Goal: Task Accomplishment & Management: Complete application form

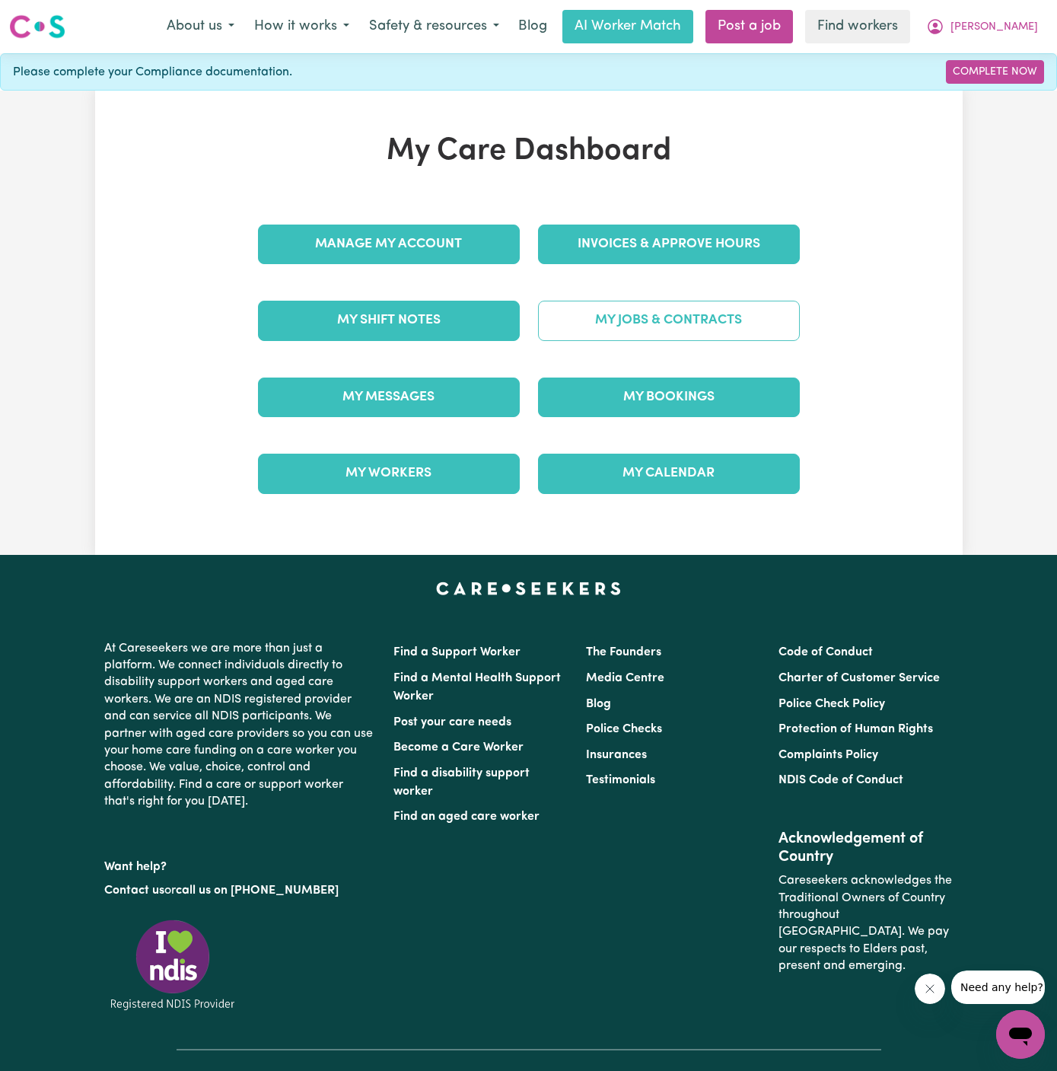
click at [725, 330] on link "My Jobs & Contracts" at bounding box center [669, 321] width 262 height 40
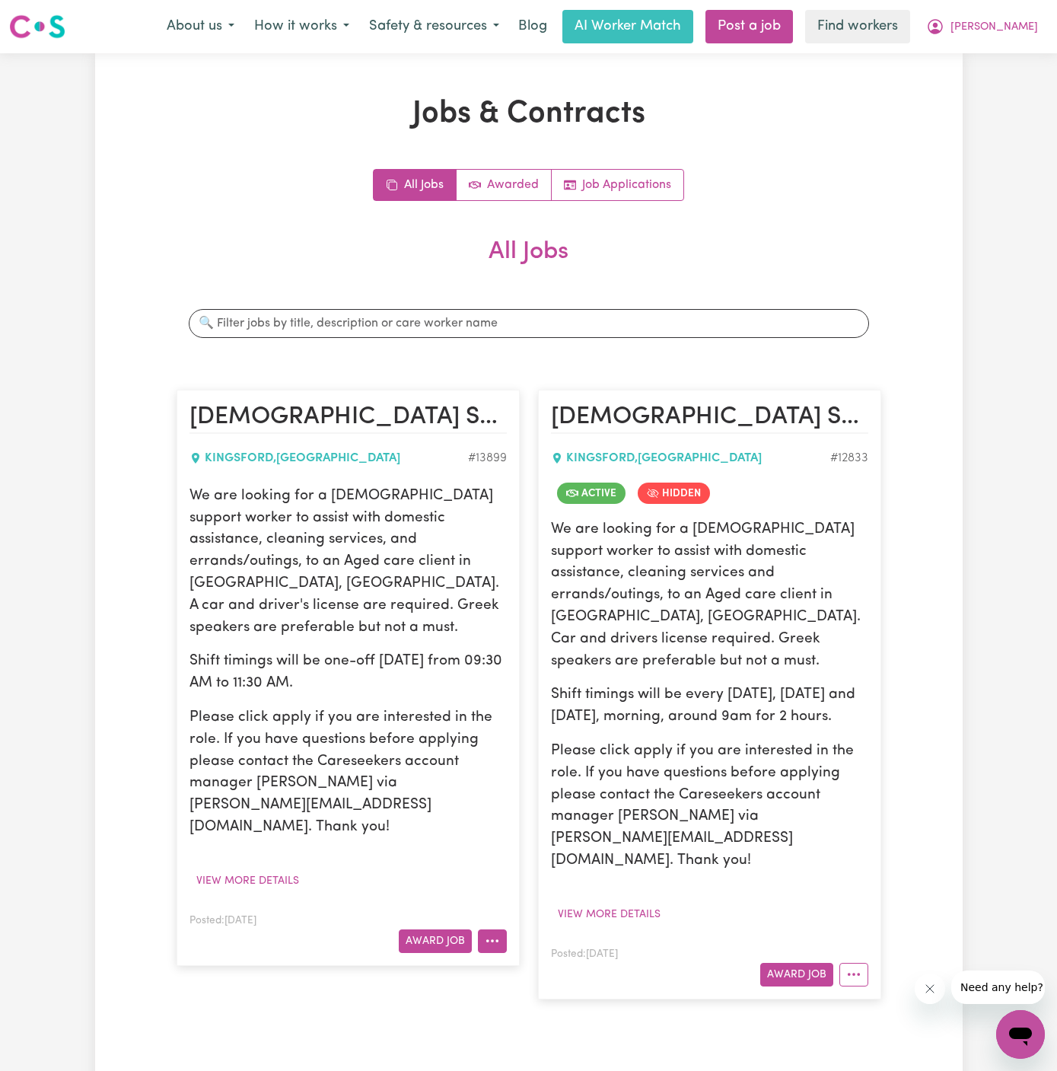
click at [499, 933] on icon "More options" at bounding box center [492, 940] width 15 height 15
click at [540, 961] on link "Hide Job" at bounding box center [539, 976] width 120 height 30
click at [272, 869] on button "View more details" at bounding box center [248, 881] width 116 height 24
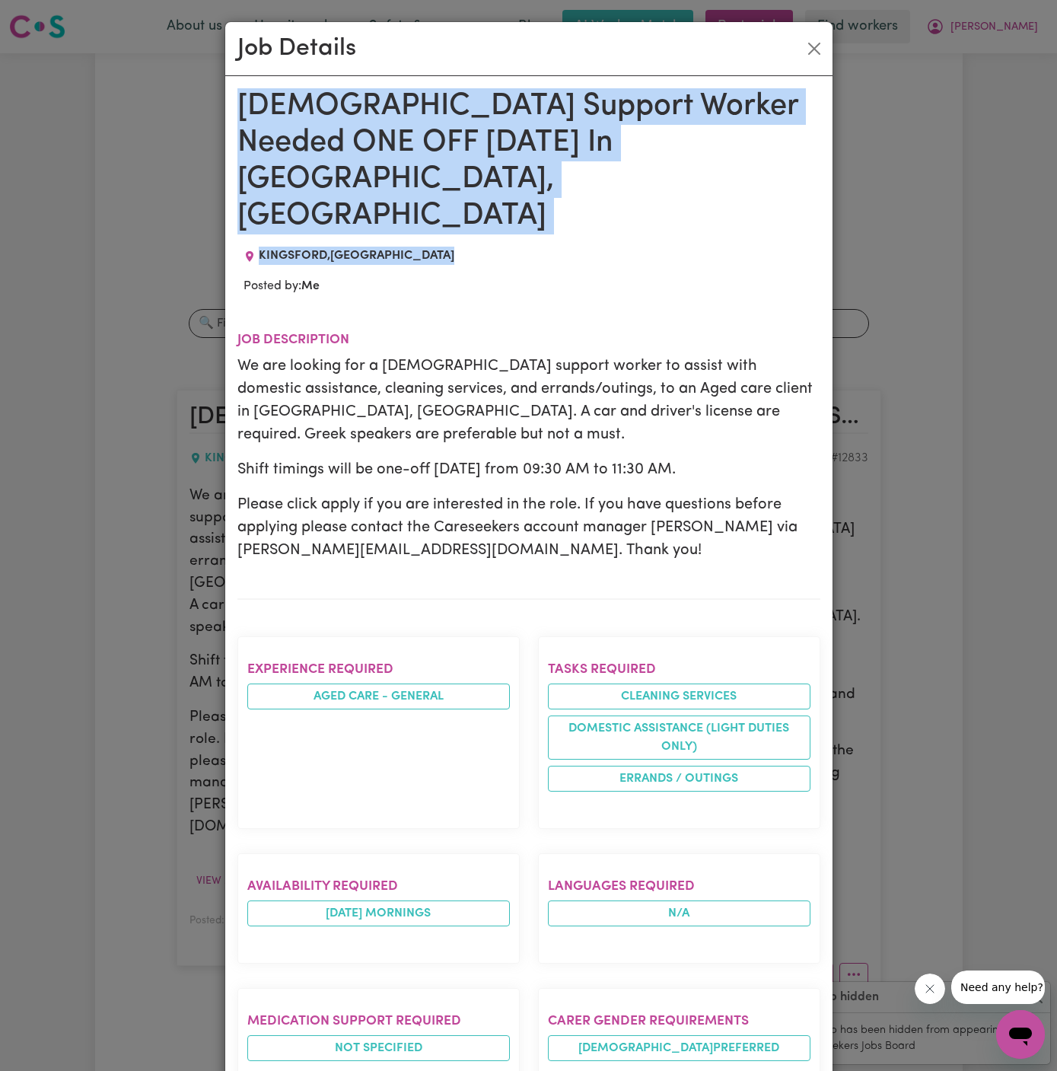
drag, startPoint x: 238, startPoint y: 88, endPoint x: 368, endPoint y: 861, distance: 783.4
click at [368, 861] on div "Female Support Worker Needed ONE OFF 03/03 Monday In Kingsford, NSW KINGSFORD ,…" at bounding box center [528, 902] width 583 height 1628
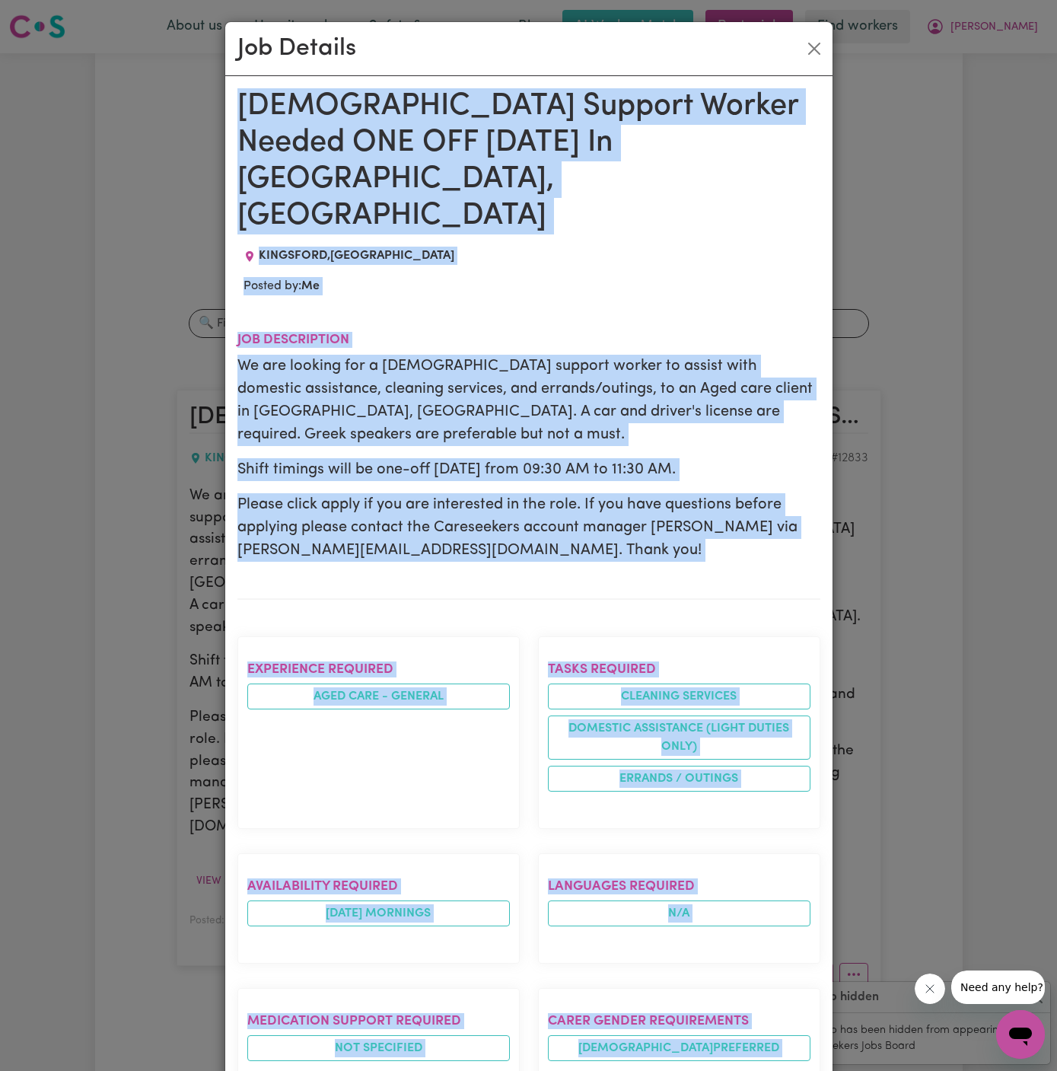
scroll to position [553, 0]
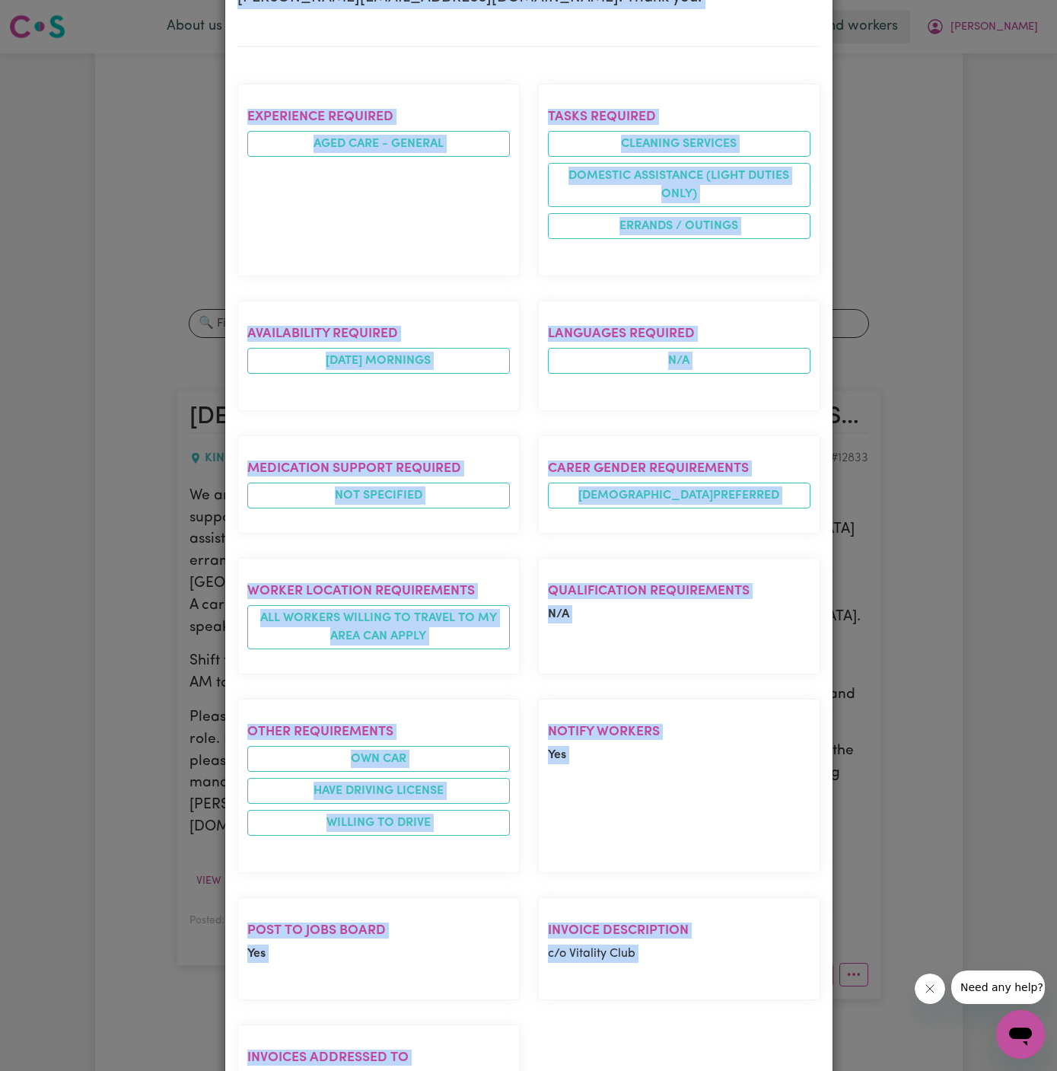
copy div "Female Support Worker Needed ONE OFF 03/03 Monday In Kingsford, NSW KINGSFORD ,…"
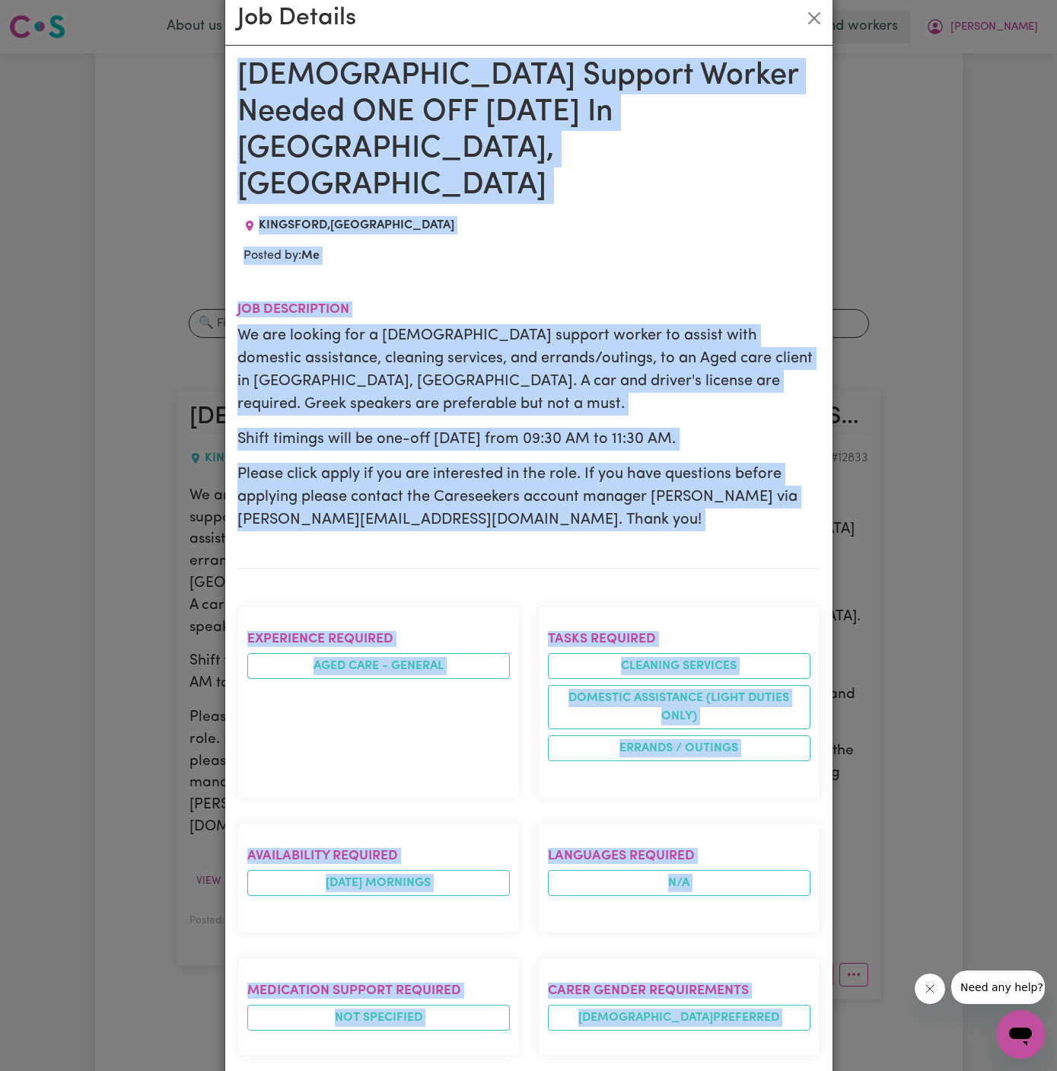
scroll to position [0, 0]
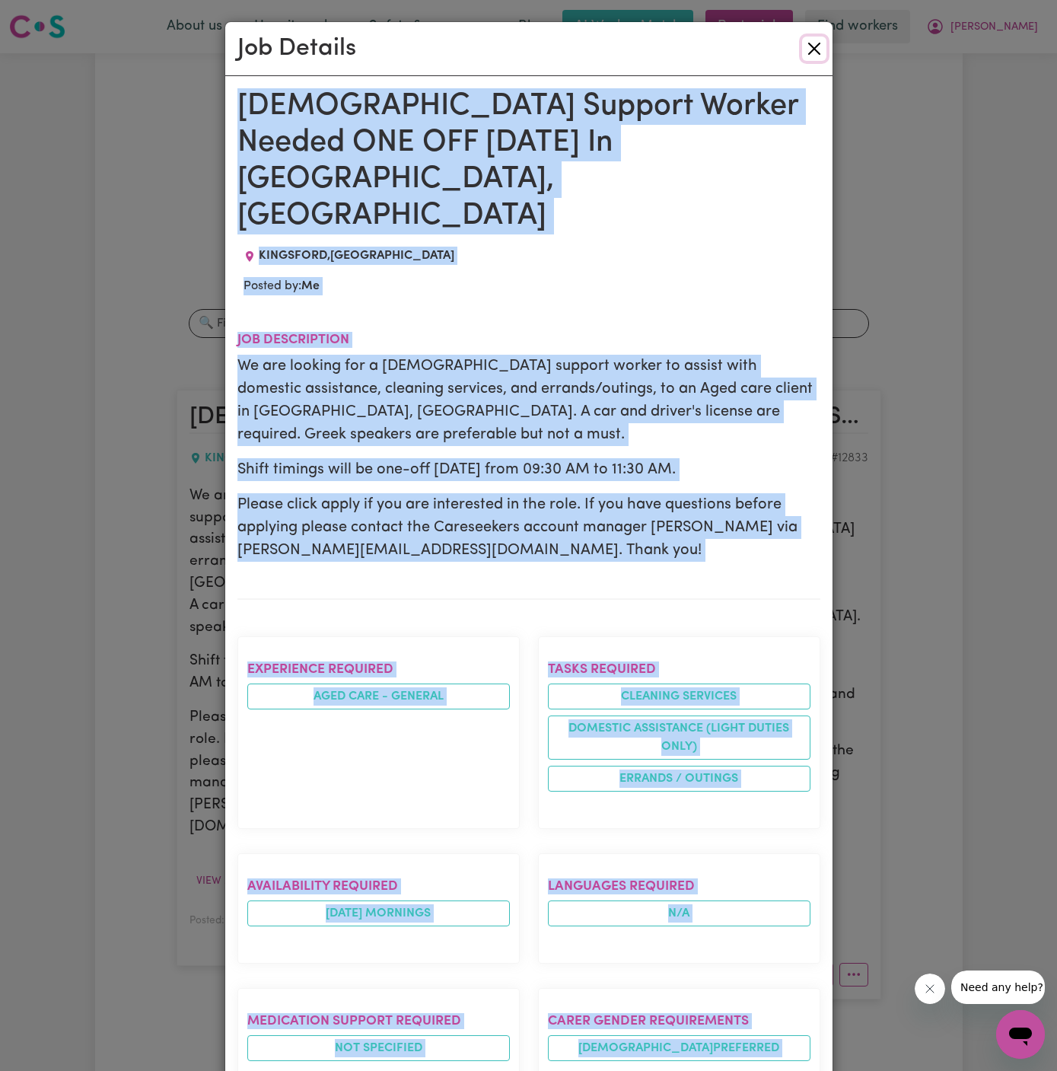
click at [810, 50] on button "Close" at bounding box center [814, 49] width 24 height 24
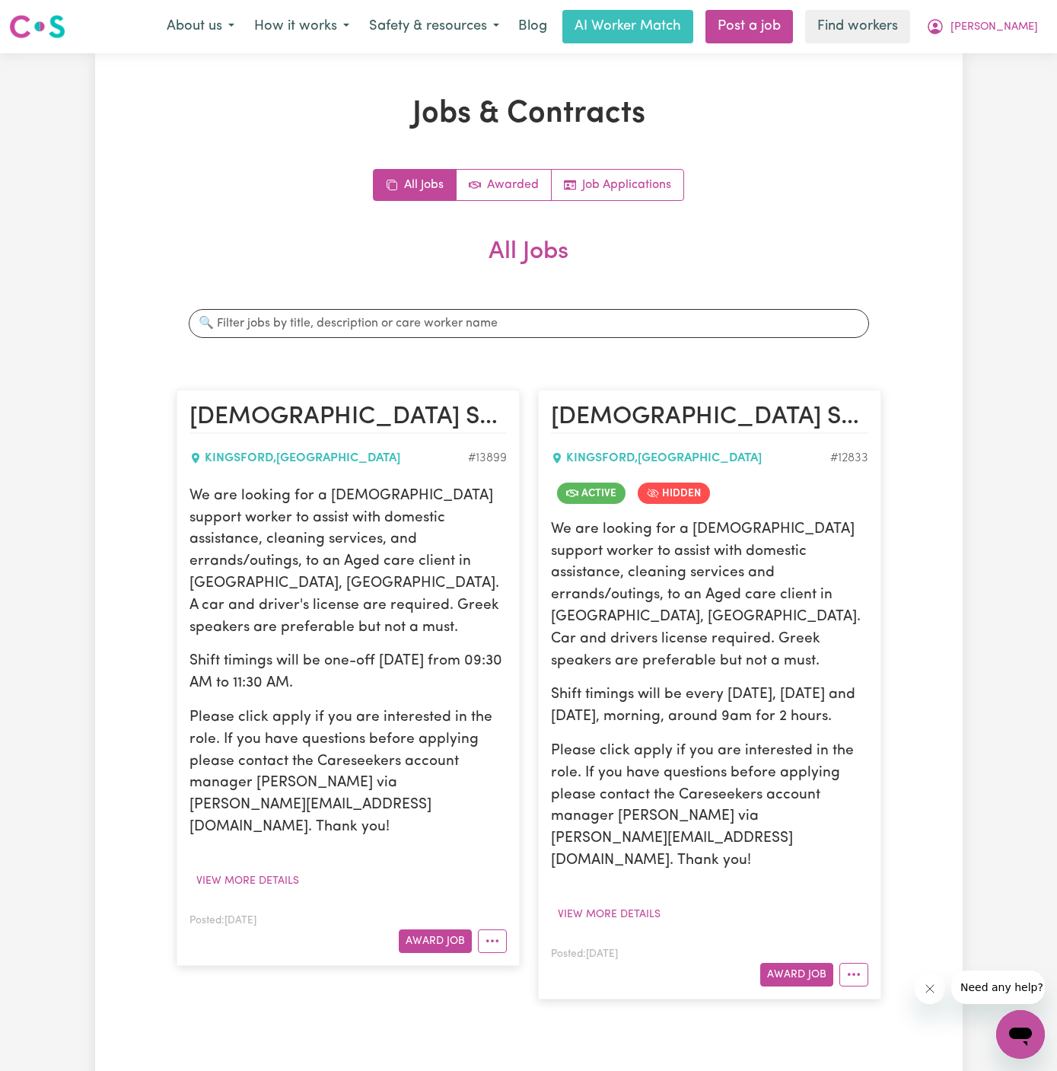
click at [946, 176] on div "Jobs & Contracts All Jobs Awarded Job Applications All Jobs Search jobs Female …" at bounding box center [529, 573] width 868 height 955
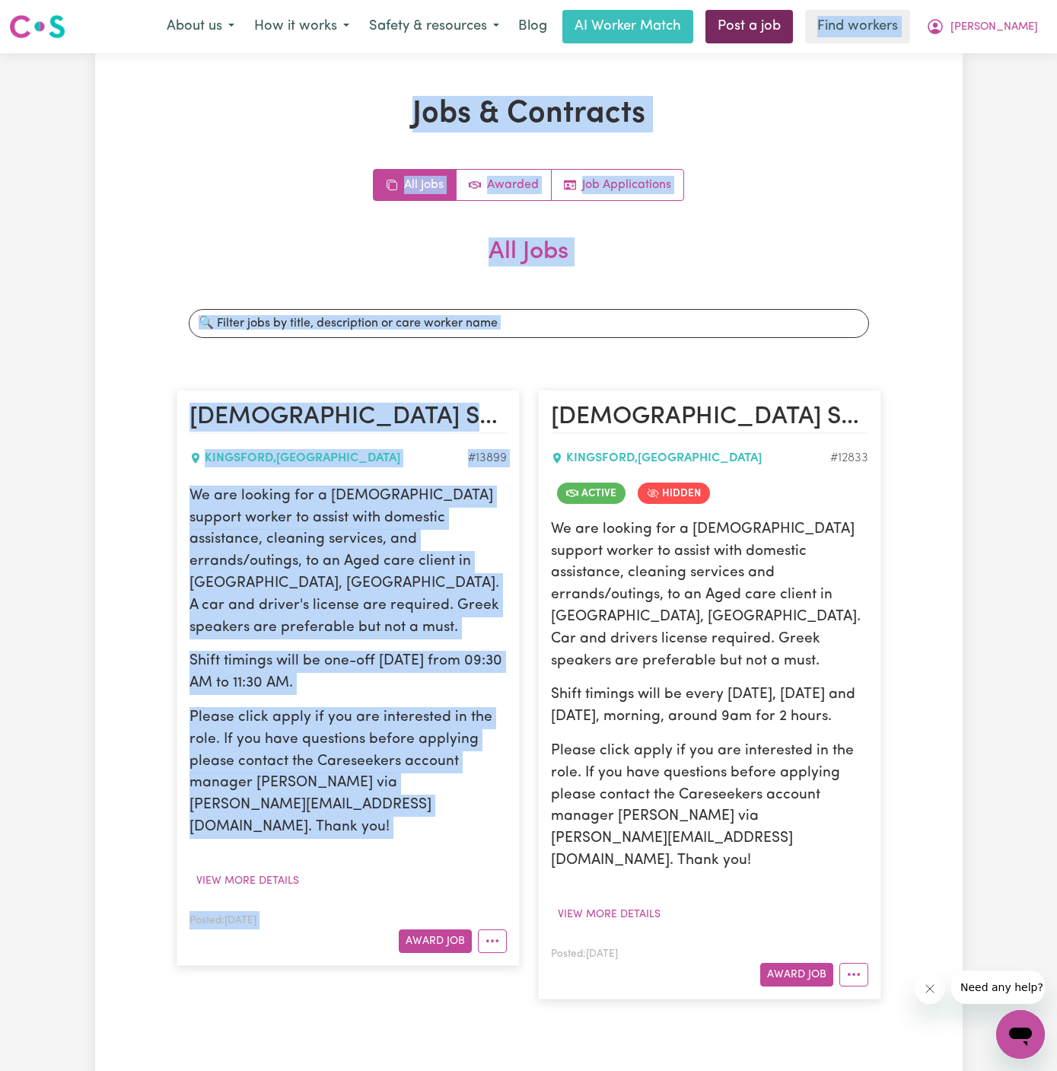
drag, startPoint x: 494, startPoint y: 909, endPoint x: 790, endPoint y: 42, distance: 916.1
click at [790, 42] on div "Menu About us How it works Safety & resources Blog AI Worker Match Post a job F…" at bounding box center [528, 874] width 1057 height 1748
click at [790, 42] on link "Post a job" at bounding box center [750, 26] width 88 height 33
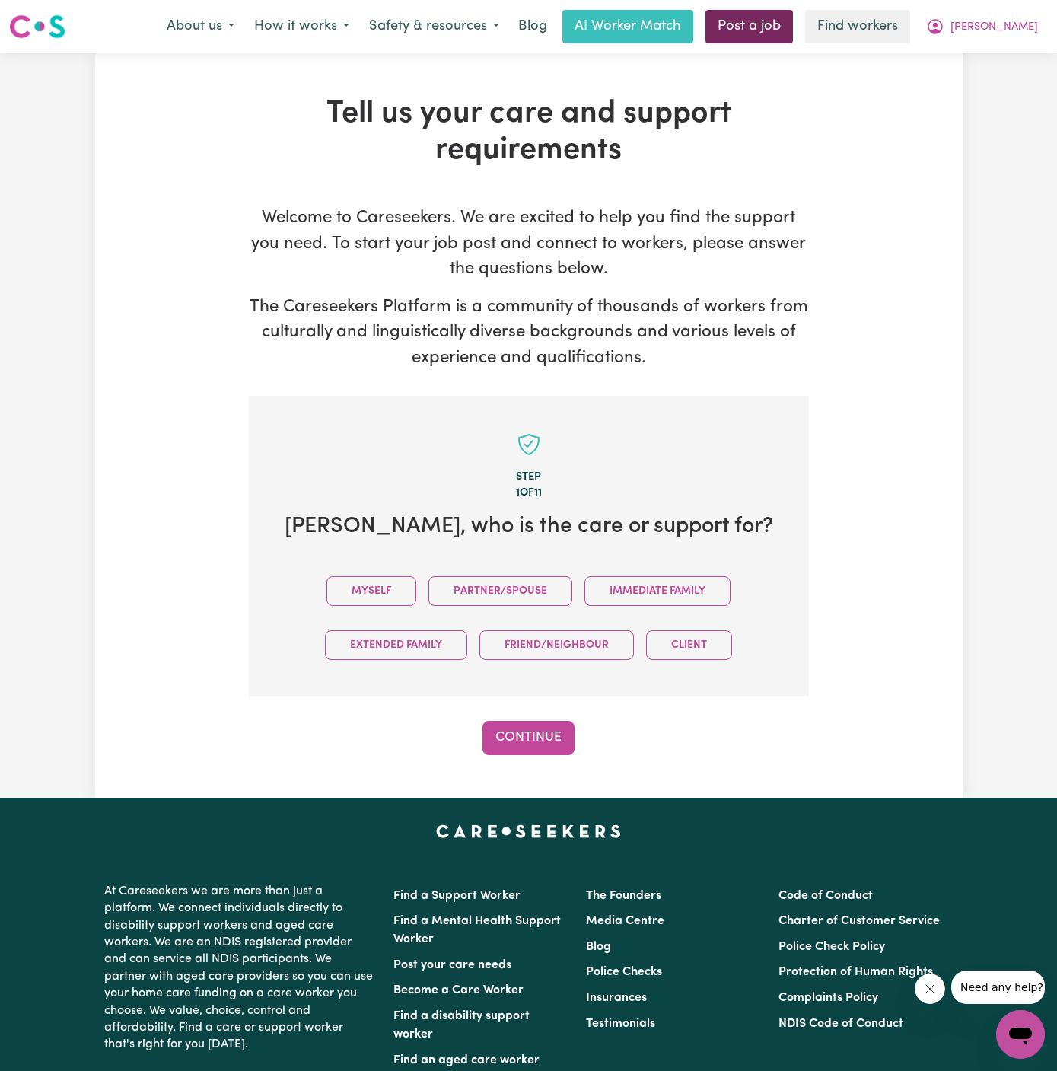
click at [783, 26] on link "Post a job" at bounding box center [750, 26] width 88 height 33
click at [365, 582] on button "Myself" at bounding box center [372, 591] width 90 height 30
click at [533, 740] on button "Continue" at bounding box center [529, 737] width 92 height 33
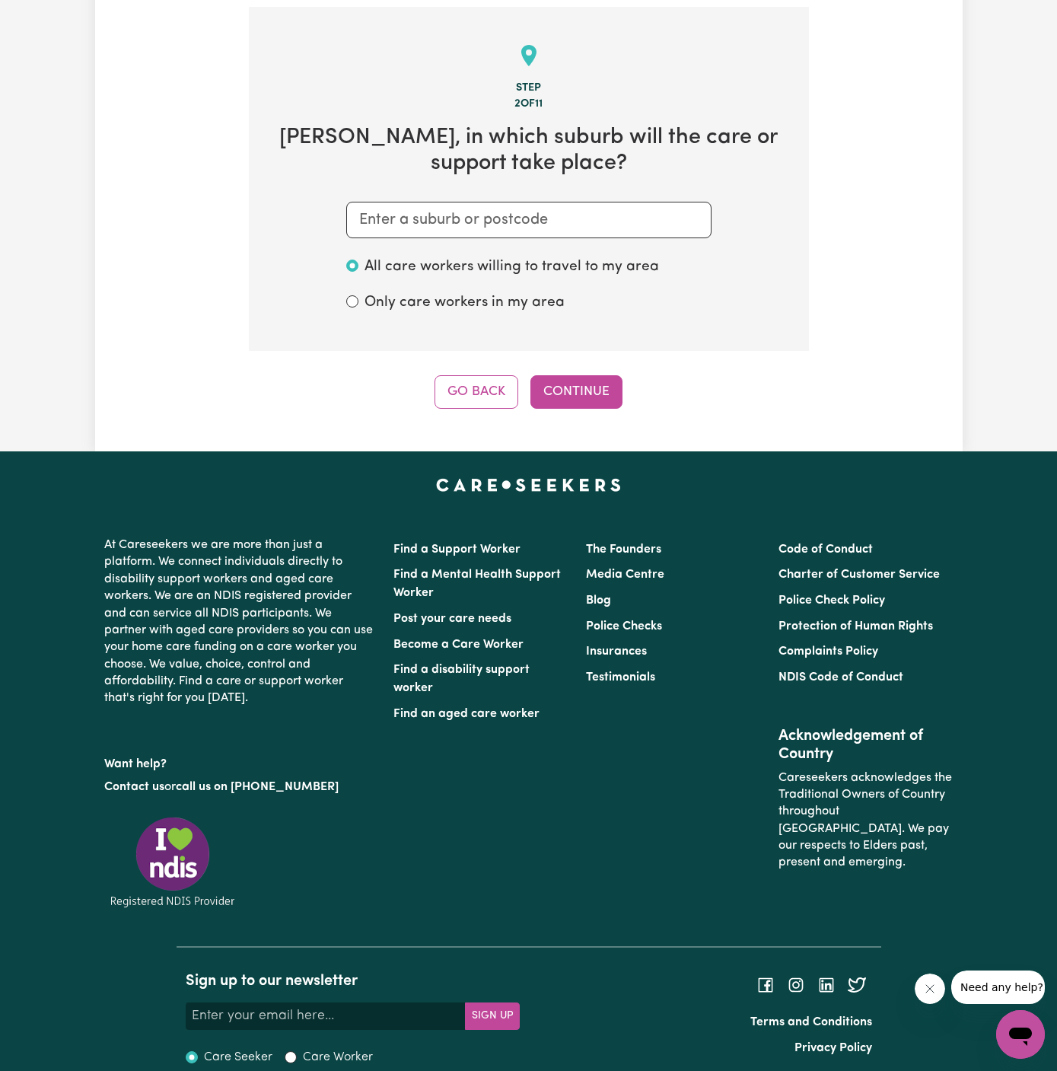
scroll to position [395, 0]
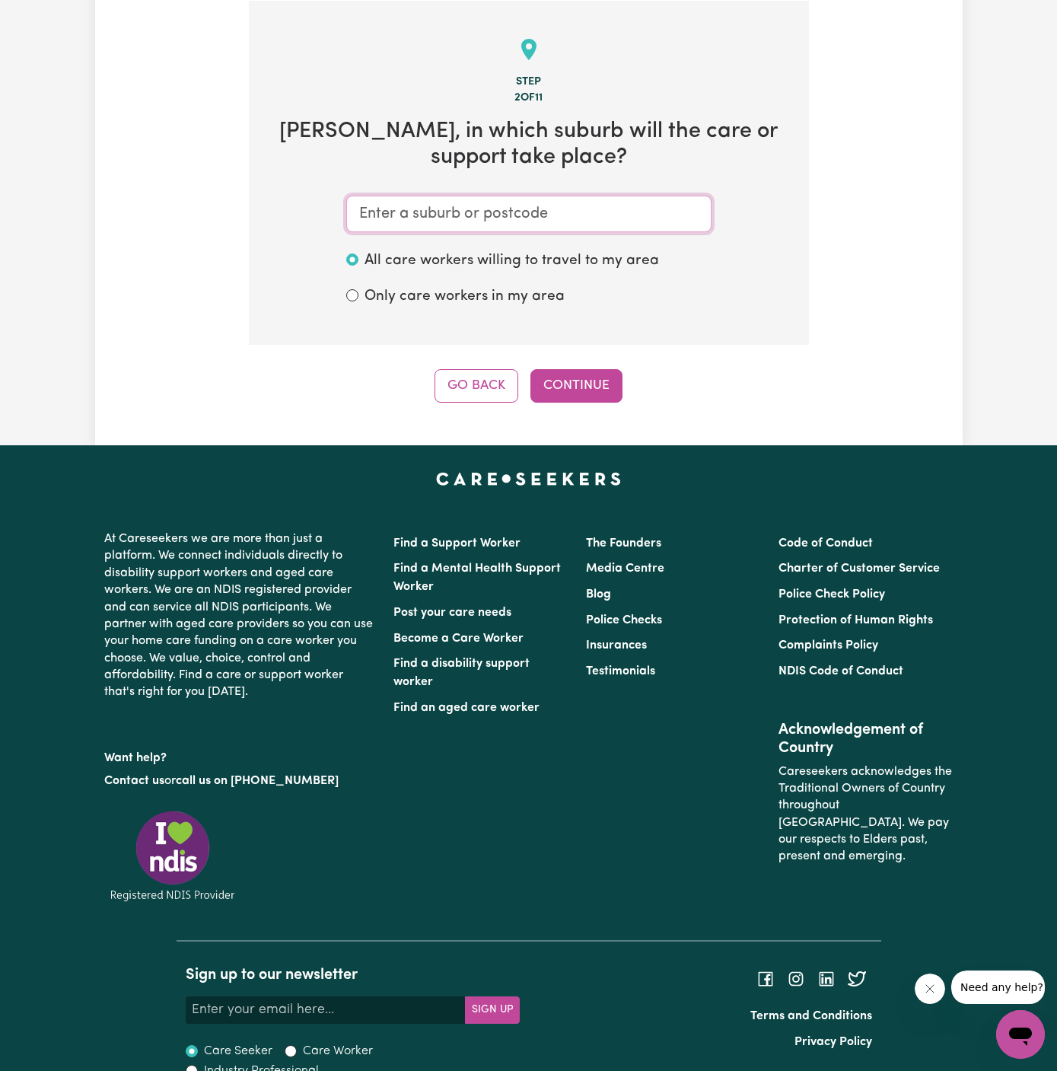
click at [454, 203] on input "text" at bounding box center [528, 214] width 365 height 37
paste input "Kingsford"
type input "Kingsford"
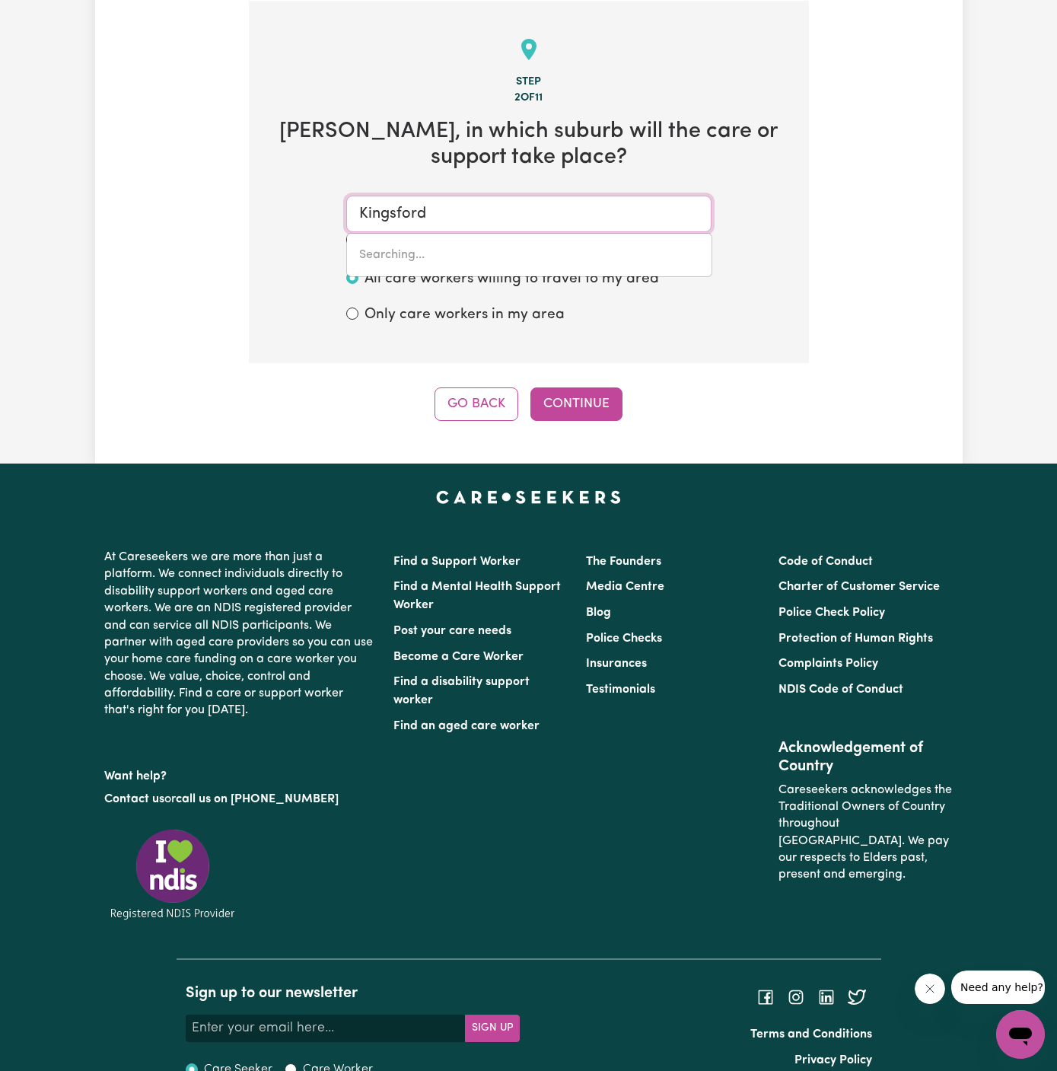
type input "Kingsford, New South Wales, 2032"
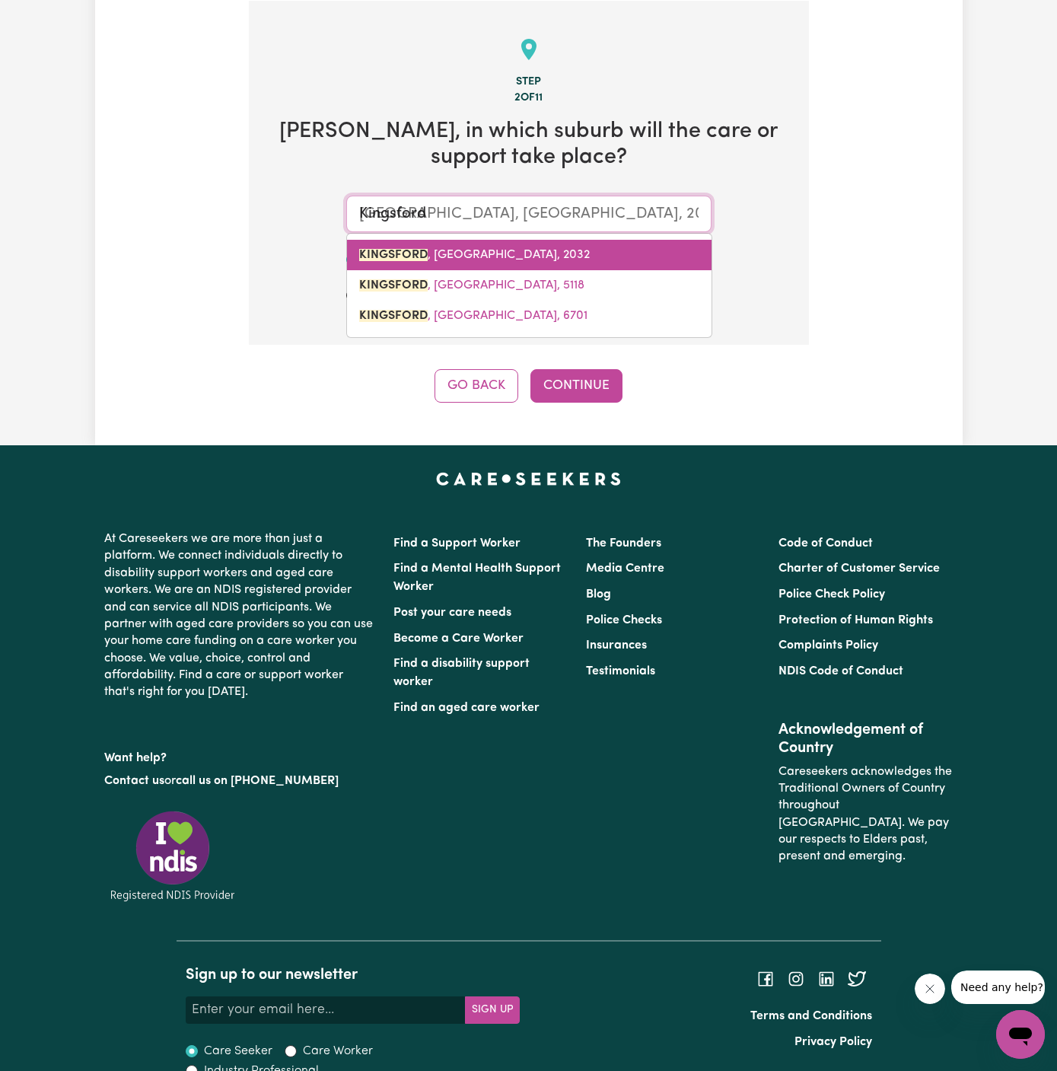
click at [520, 256] on span "KINGSFORD , New South Wales, 2032" at bounding box center [474, 255] width 231 height 12
type input "KINGSFORD, New South Wales, 2032"
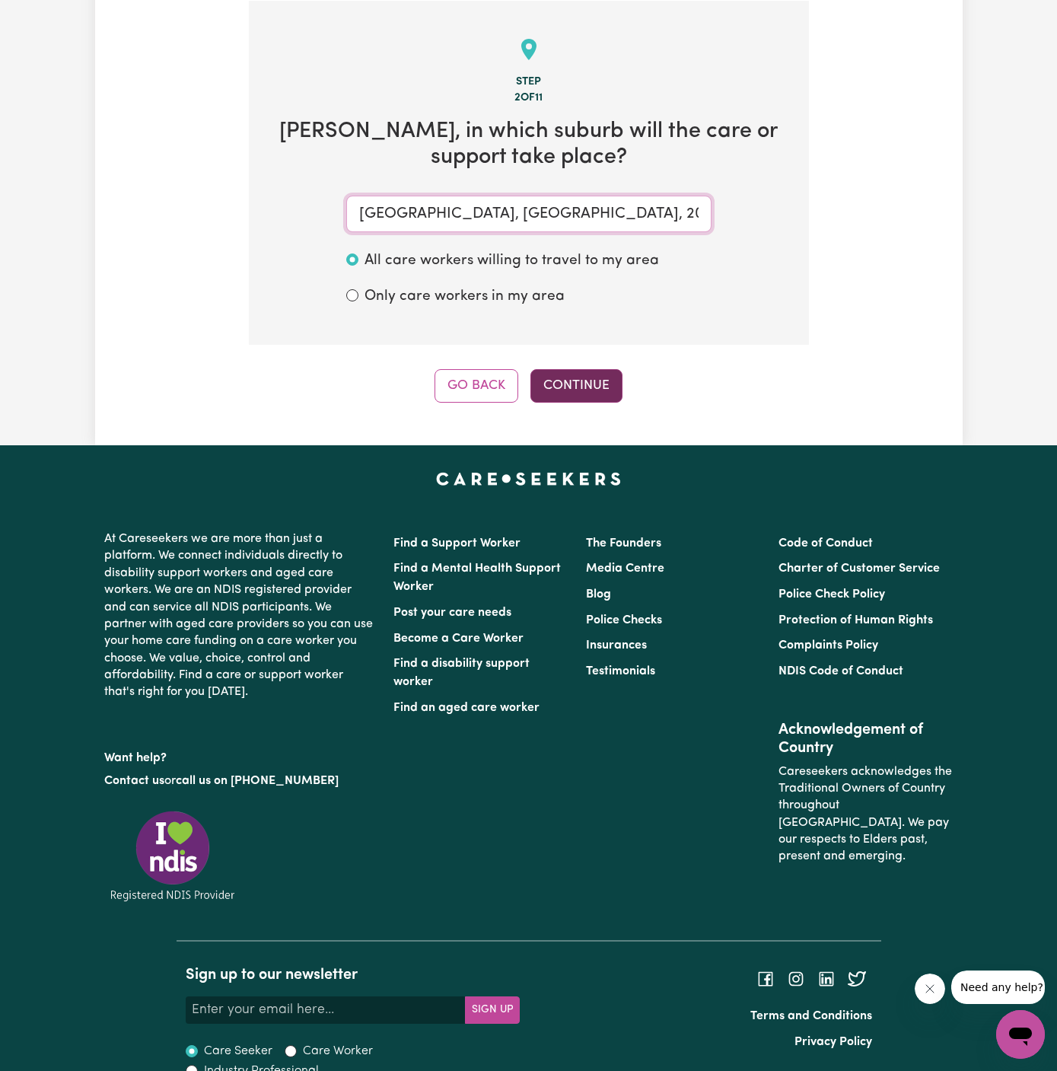
type input "KINGSFORD, New South Wales, 2032"
click at [593, 378] on button "Continue" at bounding box center [577, 385] width 92 height 33
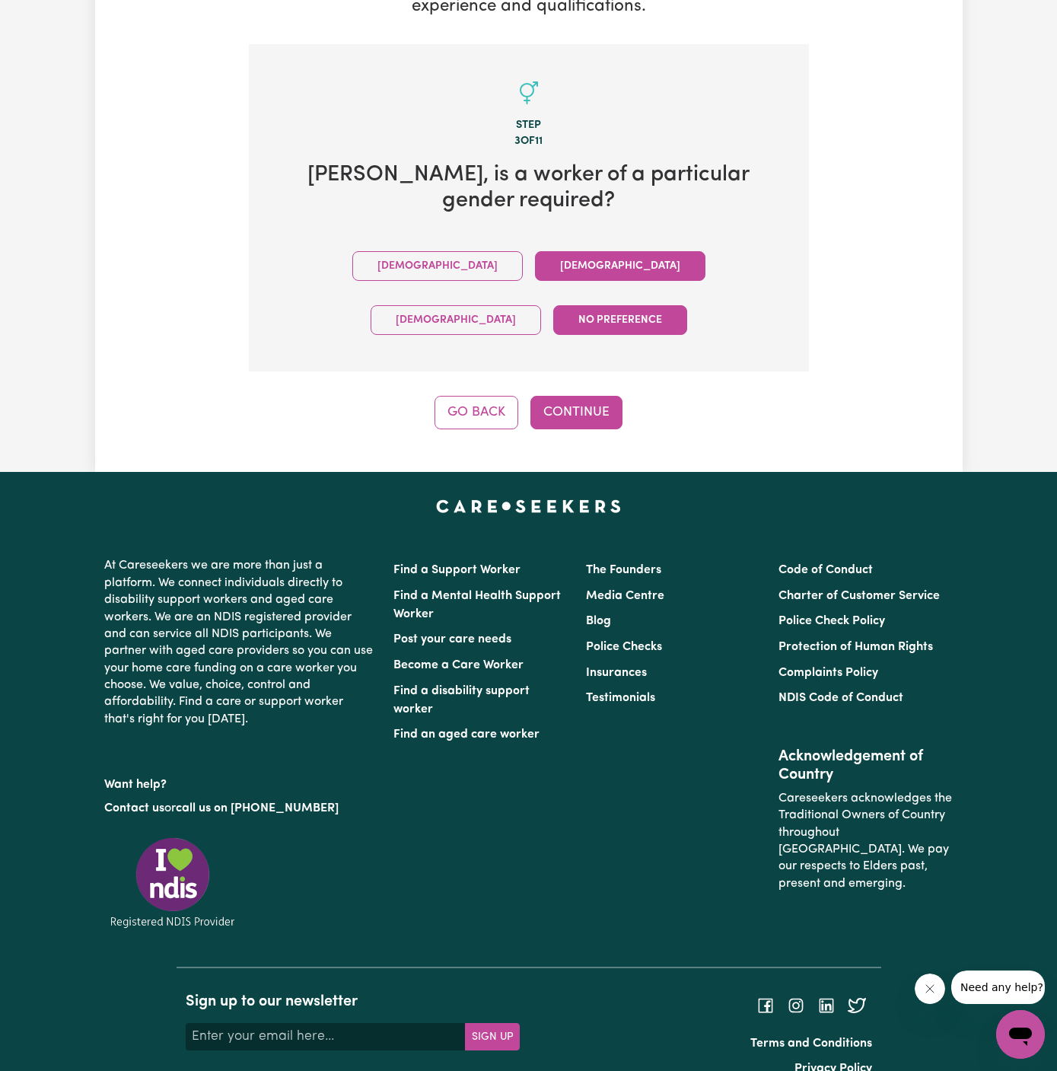
click at [535, 260] on button "Female" at bounding box center [620, 266] width 171 height 30
click at [614, 381] on div "Tell us your care and support requirements Welcome to Careseekers. We are excit…" at bounding box center [529, 87] width 868 height 770
click at [585, 396] on button "Continue" at bounding box center [577, 412] width 92 height 33
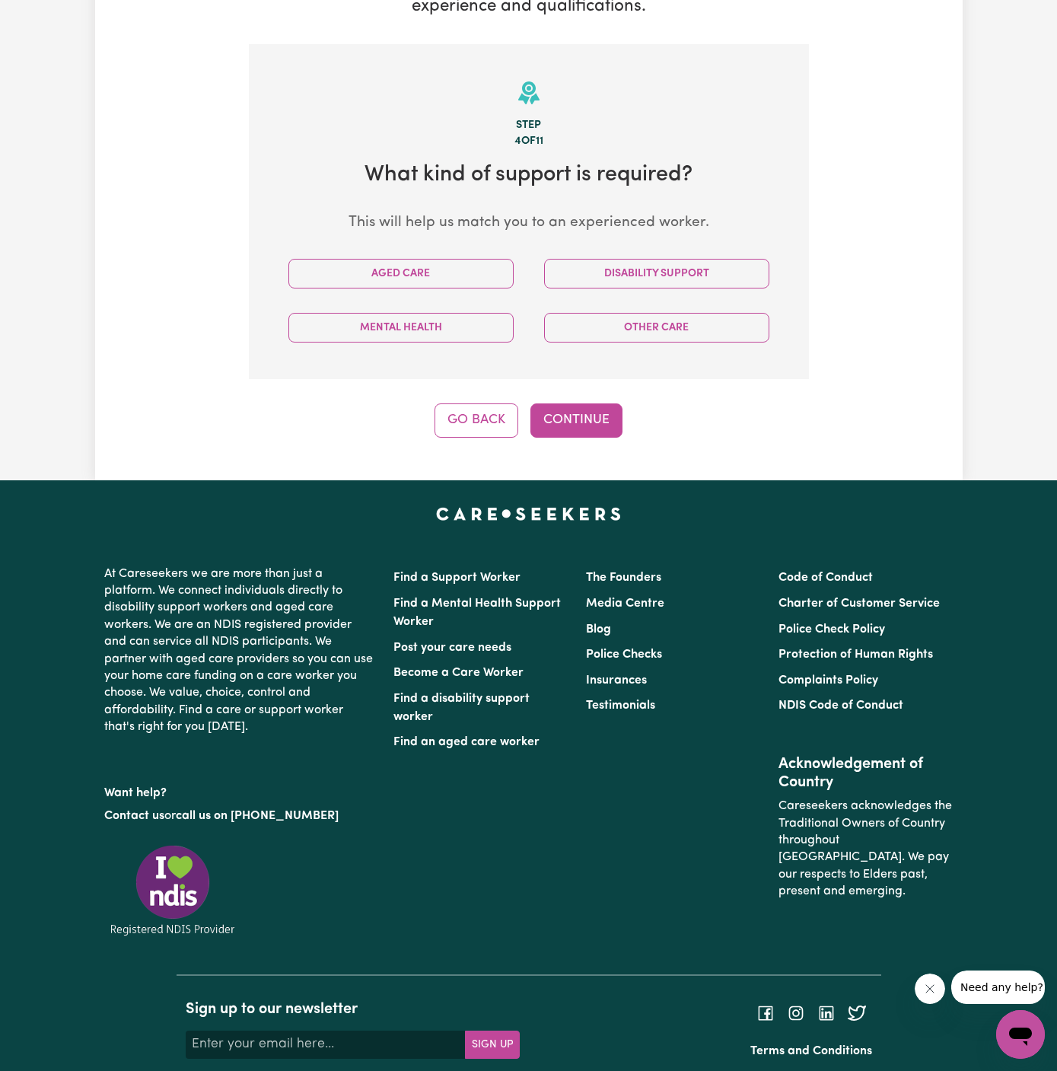
scroll to position [395, 0]
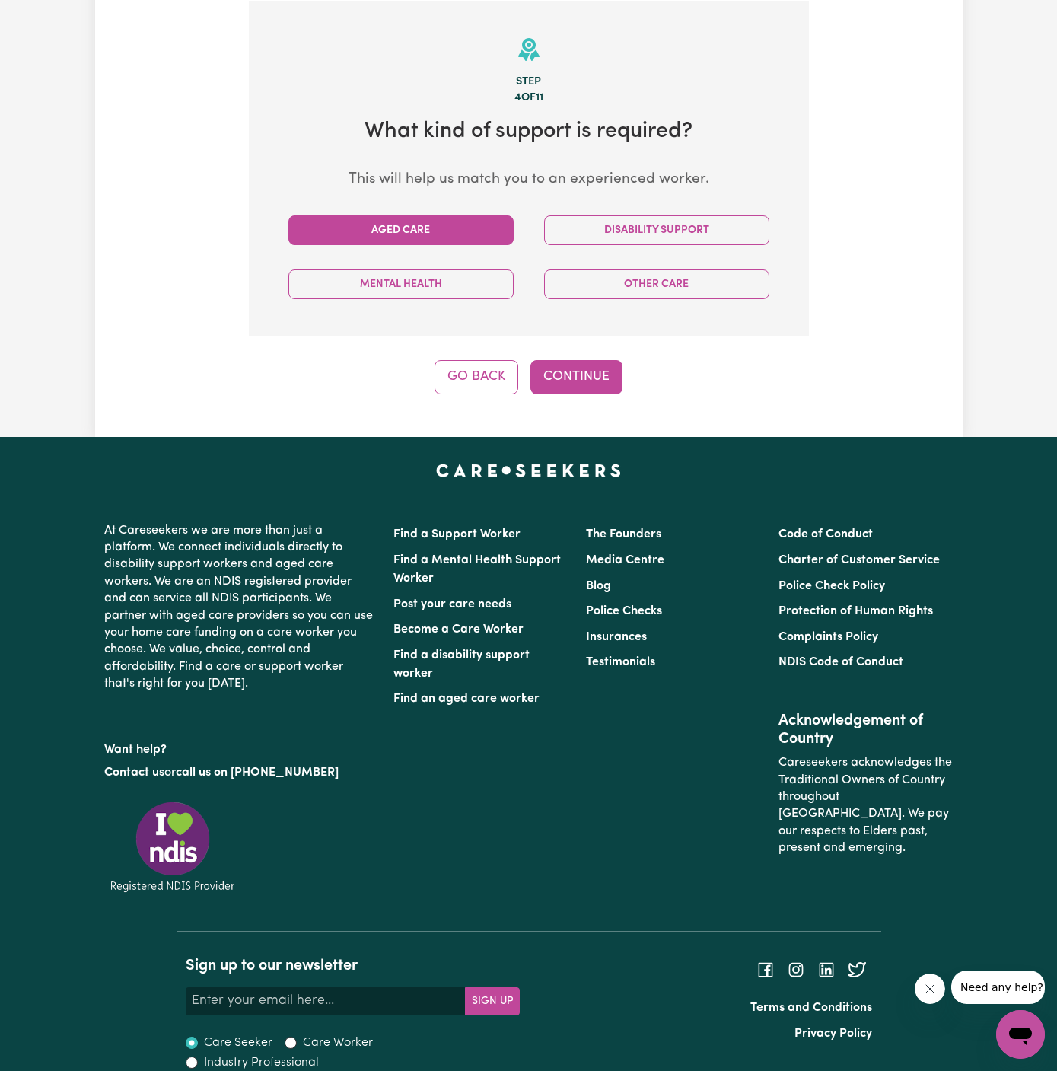
click at [444, 225] on button "Aged Care" at bounding box center [400, 230] width 225 height 30
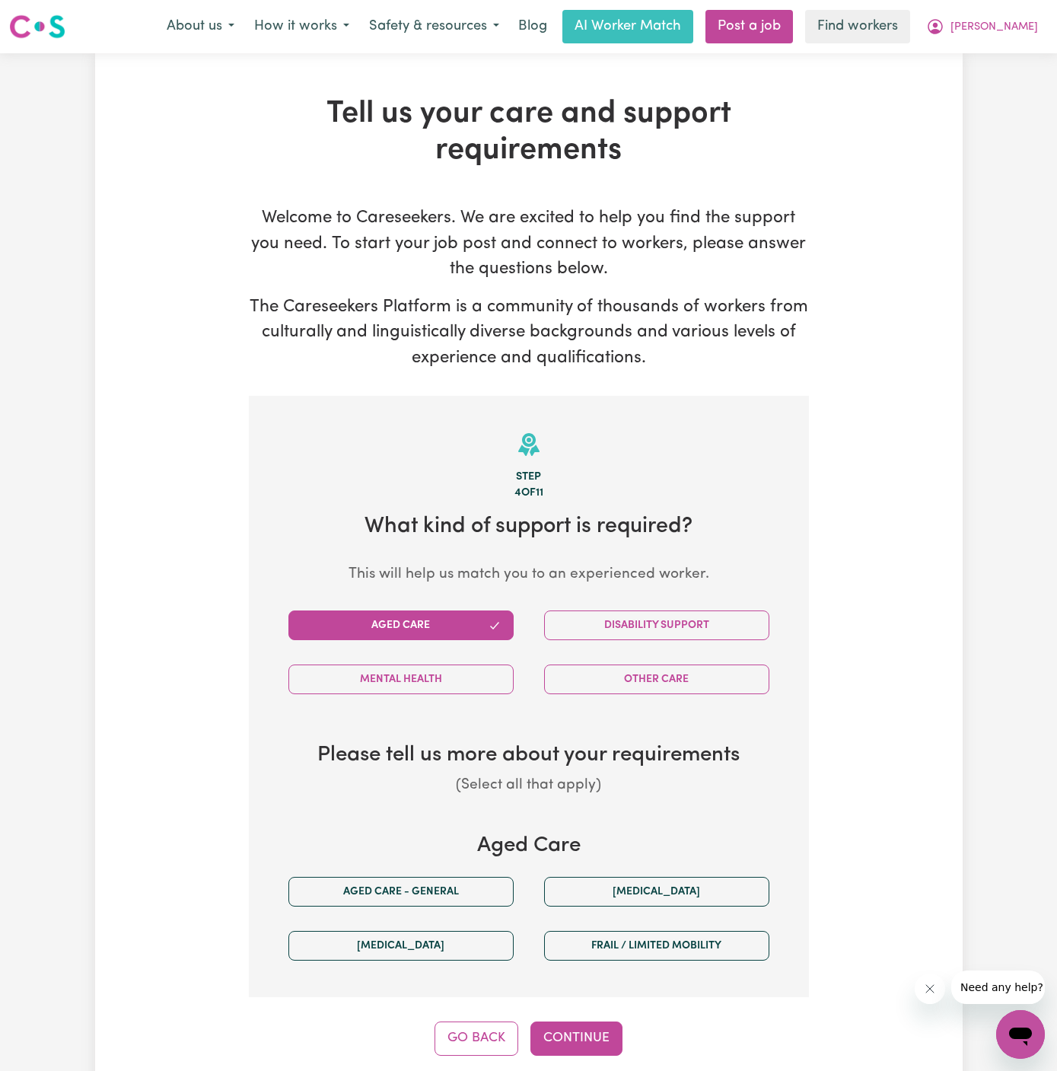
scroll to position [0, 0]
click at [1003, 29] on span "[PERSON_NAME]" at bounding box center [995, 27] width 88 height 17
click at [1007, 91] on link "Logout" at bounding box center [987, 87] width 120 height 29
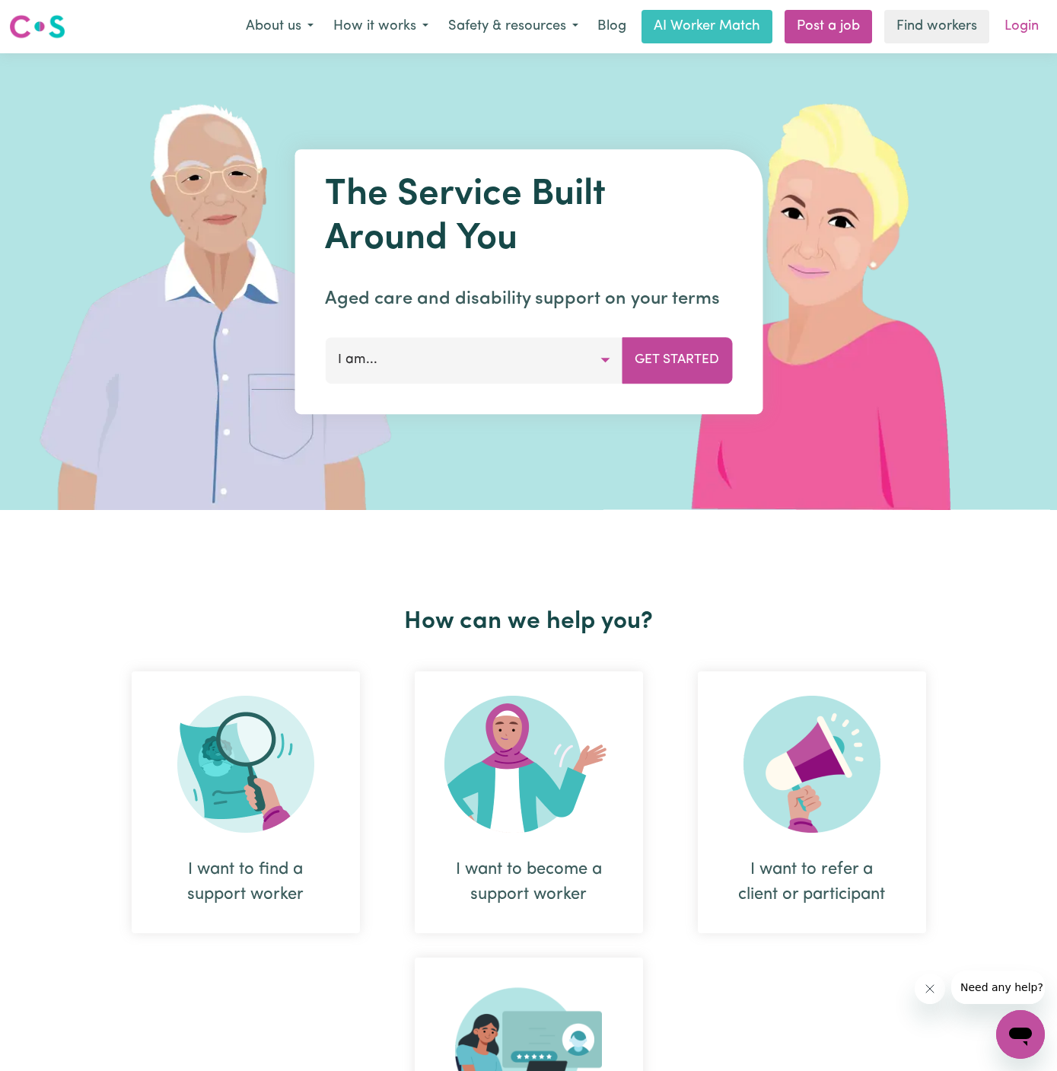
click at [1015, 34] on link "Login" at bounding box center [1022, 26] width 53 height 33
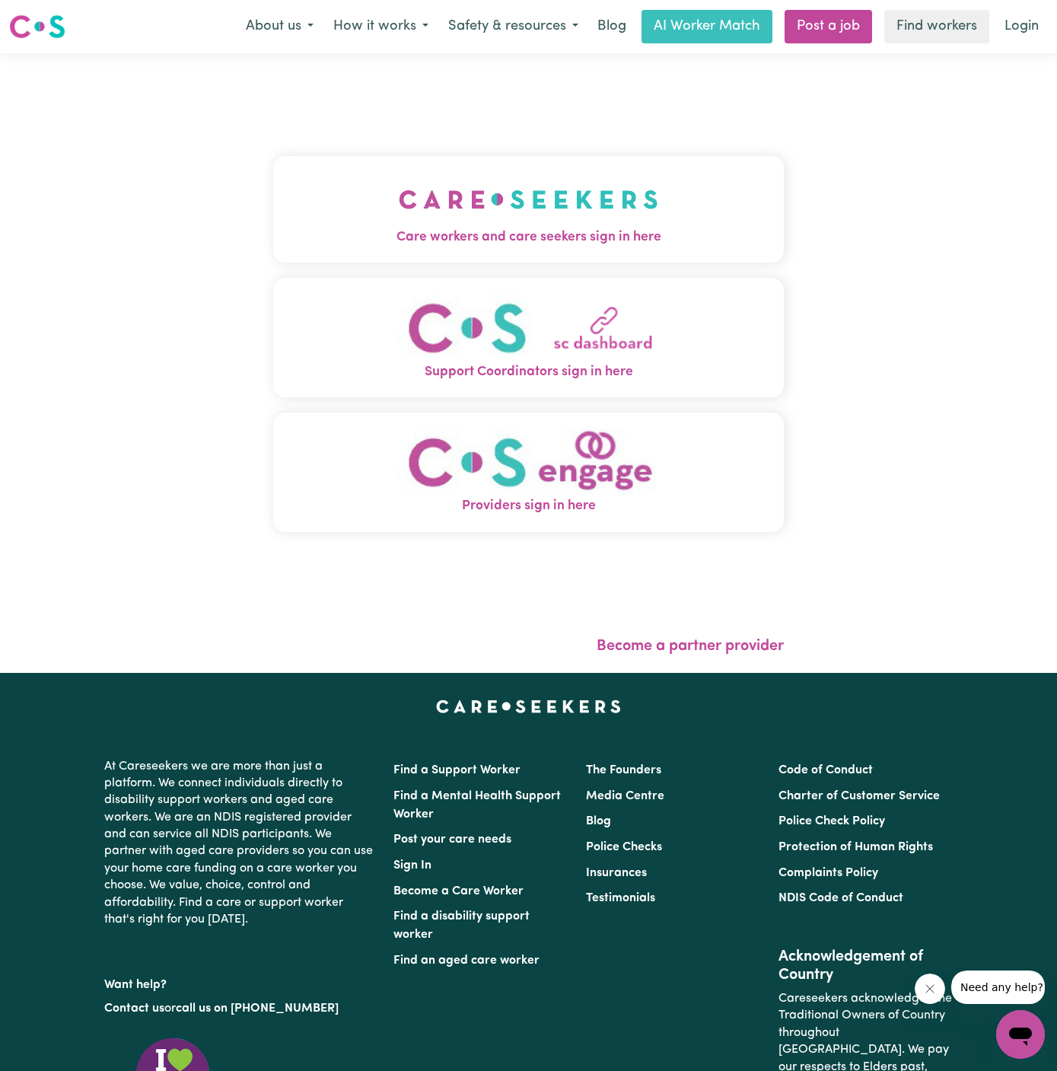
click at [429, 252] on button "Care workers and care seekers sign in here" at bounding box center [528, 209] width 511 height 107
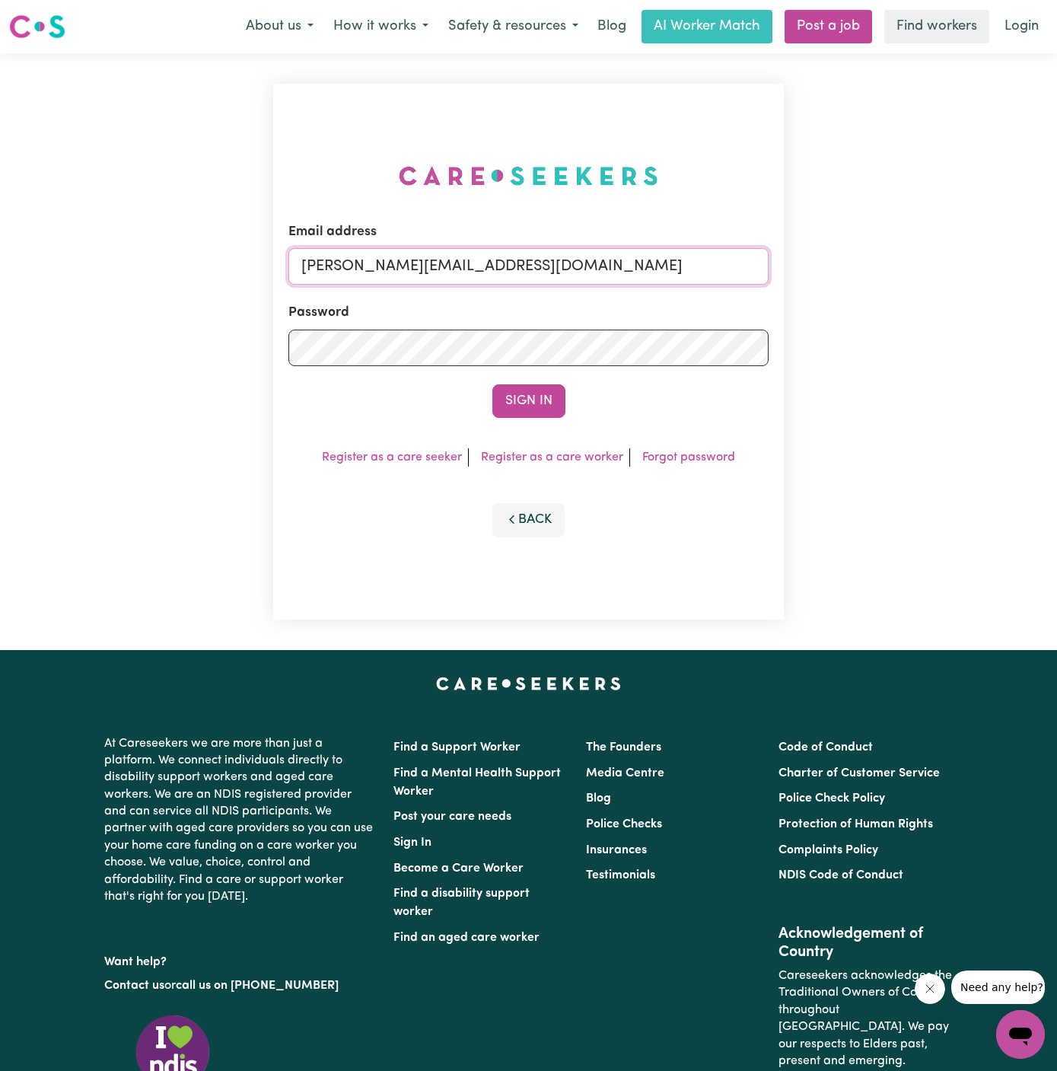
click at [578, 274] on input "dyan@careseekers.com.au" at bounding box center [528, 266] width 480 height 37
drag, startPoint x: 378, startPoint y: 266, endPoint x: 958, endPoint y: 265, distance: 579.3
click at [958, 265] on div "Email address superuser~kayefinleyYS@careseekers.com.au Password Sign In Regist…" at bounding box center [528, 351] width 1057 height 597
type input "superuser~DeniseMCA@careseekers.com.au"
click at [492, 384] on button "Sign In" at bounding box center [528, 400] width 73 height 33
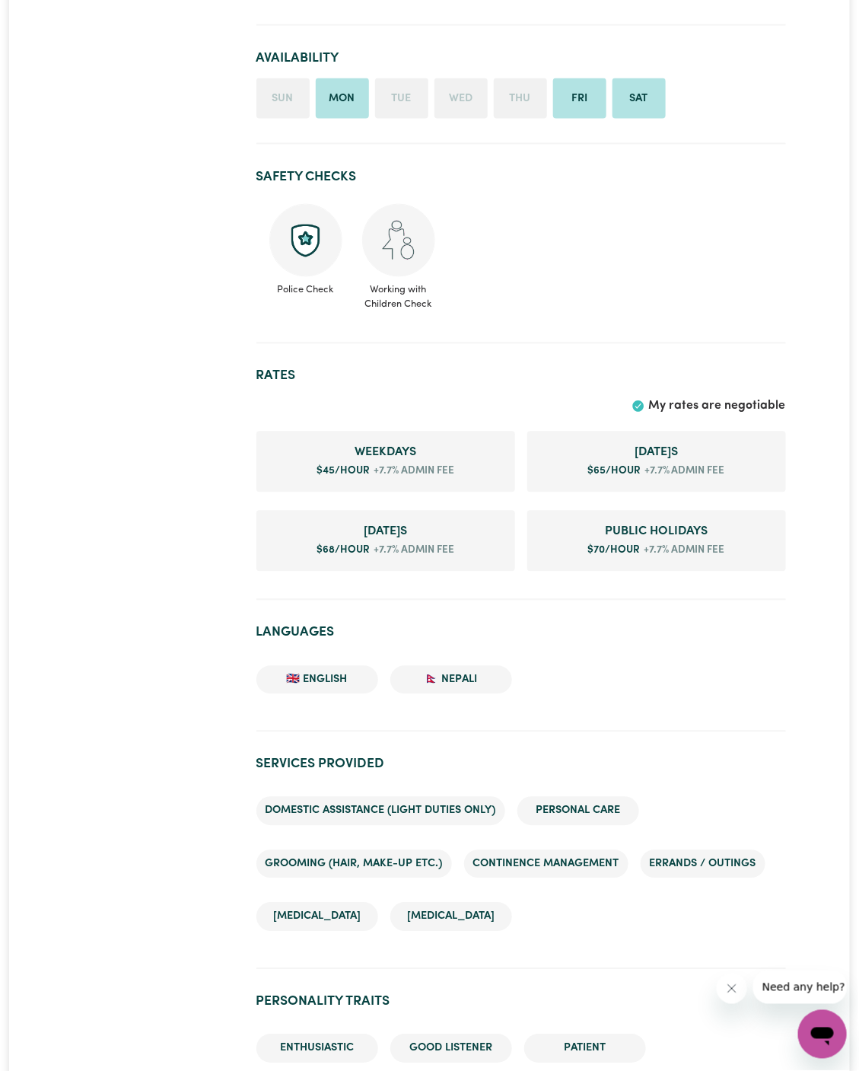
scroll to position [651, 0]
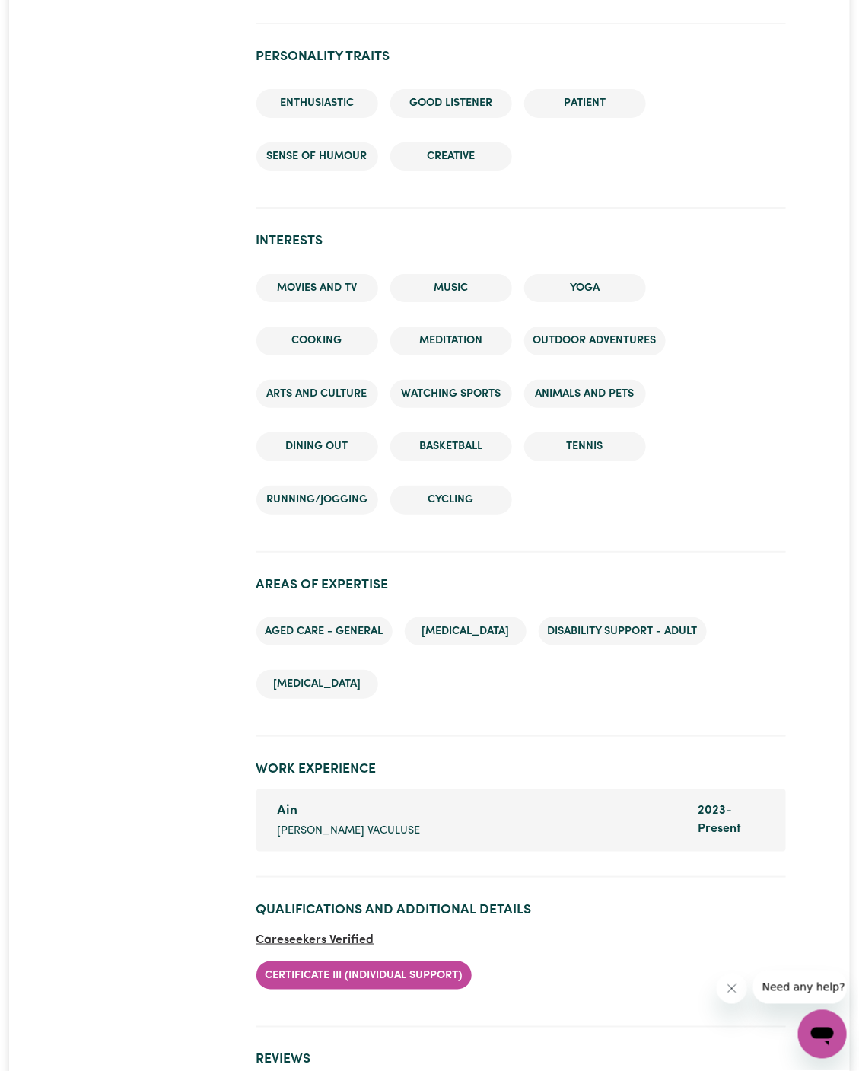
scroll to position [1695, 0]
